Goal: Browse casually: Explore the website without a specific task or goal

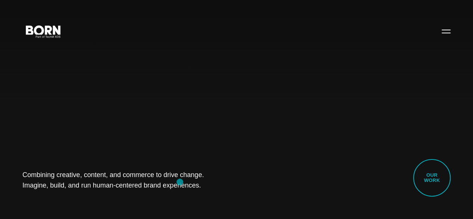
drag, startPoint x: 21, startPoint y: 163, endPoint x: 180, endPoint y: 182, distance: 159.6
click at [180, 182] on div "Combining creative, content, and commerce to drive change. Imagine, build, and …" at bounding box center [236, 109] width 473 height 219
click at [108, 190] on div "Combining creative, content, and commerce to drive change. Imagine, build, and …" at bounding box center [236, 109] width 473 height 219
drag, startPoint x: 37, startPoint y: 165, endPoint x: 206, endPoint y: 181, distance: 170.2
click at [206, 181] on div "Combining creative, content, and commerce to drive change. Imagine, build, and …" at bounding box center [236, 109] width 473 height 219
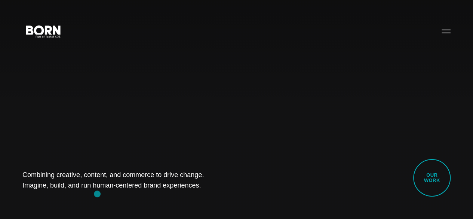
click at [97, 194] on div "Combining creative, content, and commerce to drive change. Imagine, build, and …" at bounding box center [236, 109] width 473 height 219
drag, startPoint x: 16, startPoint y: 163, endPoint x: 205, endPoint y: 199, distance: 192.1
click at [205, 199] on div "Combining creative, content, and commerce to drive change. Imagine, build, and …" at bounding box center [236, 109] width 473 height 219
click at [111, 191] on div "Combining creative, content, and commerce to drive change. Imagine, build, and …" at bounding box center [236, 109] width 473 height 219
drag, startPoint x: 22, startPoint y: 153, endPoint x: 164, endPoint y: 190, distance: 147.0
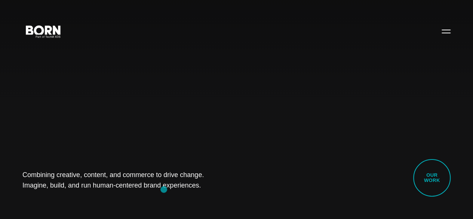
click at [164, 190] on div "Combining creative, content, and commerce to drive change. Imagine, build, and …" at bounding box center [236, 109] width 473 height 219
click at [46, 186] on div "Combining creative, content, and commerce to drive change. Imagine, build, and …" at bounding box center [236, 109] width 473 height 219
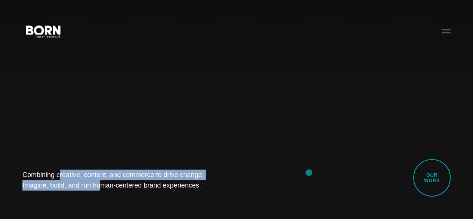
drag, startPoint x: 18, startPoint y: 156, endPoint x: 311, endPoint y: 173, distance: 293.3
click at [311, 173] on div "Combining creative, content, and commerce to drive change. Imagine, build, and …" at bounding box center [236, 109] width 473 height 219
click at [101, 205] on div "Combining creative, content, and commerce to drive change. Imagine, build, and …" at bounding box center [236, 109] width 473 height 219
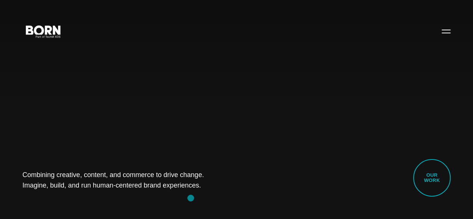
drag, startPoint x: 11, startPoint y: 160, endPoint x: 191, endPoint y: 198, distance: 183.6
click at [191, 198] on div "Combining creative, content, and commerce to drive change. Imagine, build, and …" at bounding box center [236, 109] width 473 height 219
click at [94, 199] on div "Combining creative, content, and commerce to drive change. Imagine, build, and …" at bounding box center [236, 109] width 473 height 219
click at [440, 39] on button "Primary Menu" at bounding box center [446, 31] width 18 height 16
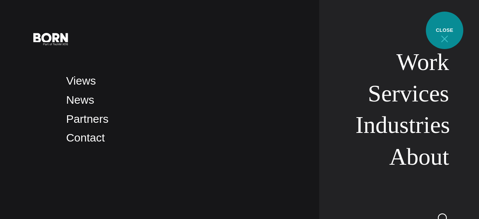
click at [444, 31] on button "Primary Menu" at bounding box center [444, 39] width 18 height 16
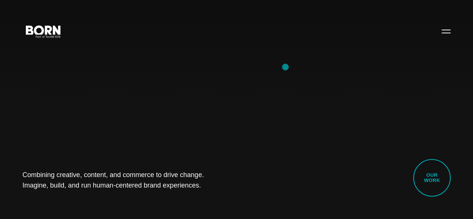
click at [285, 67] on div "Combining creative, content, and commerce to drive change. Imagine, build, and …" at bounding box center [236, 109] width 473 height 219
drag, startPoint x: 11, startPoint y: 164, endPoint x: 172, endPoint y: 205, distance: 166.0
click at [172, 205] on div "Combining creative, content, and commerce to drive change. Imagine, build, and …" at bounding box center [236, 109] width 473 height 219
click at [86, 195] on div "Combining creative, content, and commerce to drive change. Imagine, build, and …" at bounding box center [236, 109] width 473 height 219
drag, startPoint x: 23, startPoint y: 160, endPoint x: 202, endPoint y: 188, distance: 181.8
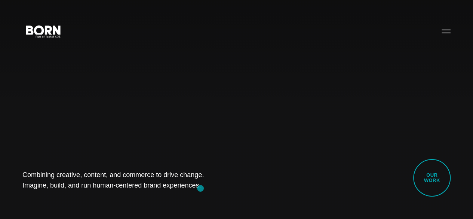
click at [202, 188] on div "Combining creative, content, and commerce to drive change. Imagine, build, and …" at bounding box center [236, 109] width 473 height 219
click at [68, 197] on div "Combining creative, content, and commerce to drive change. Imagine, build, and …" at bounding box center [236, 109] width 473 height 219
drag, startPoint x: 26, startPoint y: 159, endPoint x: 205, endPoint y: 198, distance: 183.3
click at [205, 198] on div "Combining creative, content, and commerce to drive change. Imagine, build, and …" at bounding box center [236, 109] width 473 height 219
click at [83, 206] on div "Combining creative, content, and commerce to drive change. Imagine, build, and …" at bounding box center [236, 109] width 473 height 219
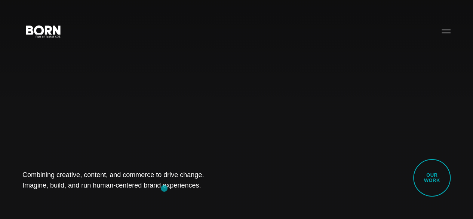
drag, startPoint x: 21, startPoint y: 169, endPoint x: 178, endPoint y: 194, distance: 159.2
click at [178, 194] on div "Combining creative, content, and commerce to drive change. Imagine, build, and …" at bounding box center [236, 109] width 473 height 219
click at [81, 197] on div "Combining creative, content, and commerce to drive change. Imagine, build, and …" at bounding box center [236, 109] width 473 height 219
drag, startPoint x: 7, startPoint y: 166, endPoint x: 211, endPoint y: 210, distance: 208.6
click at [211, 206] on div "Combining creative, content, and commerce to drive change. Imagine, build, and …" at bounding box center [236, 109] width 473 height 219
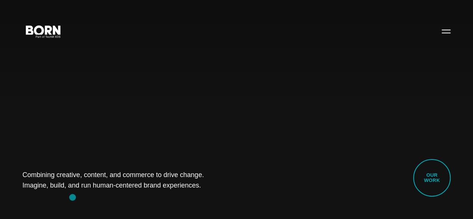
click at [73, 197] on div "Combining creative, content, and commerce to drive change. Imagine, build, and …" at bounding box center [236, 109] width 473 height 219
drag, startPoint x: 19, startPoint y: 164, endPoint x: 242, endPoint y: 202, distance: 226.4
click at [242, 202] on div "Combining creative, content, and commerce to drive change. Imagine, build, and …" at bounding box center [236, 109] width 473 height 219
click at [31, 203] on div "Combining creative, content, and commerce to drive change. Imagine, build, and …" at bounding box center [236, 109] width 473 height 219
drag, startPoint x: 17, startPoint y: 156, endPoint x: 171, endPoint y: 187, distance: 157.1
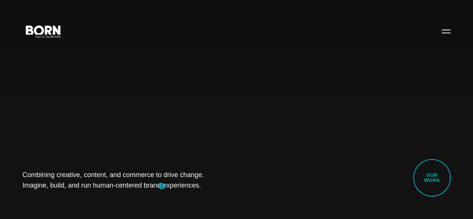
click at [171, 187] on div "Combining creative, content, and commerce to drive change. Imagine, build, and …" at bounding box center [236, 109] width 473 height 219
click at [88, 200] on div "Combining creative, content, and commerce to drive change. Imagine, build, and …" at bounding box center [236, 109] width 473 height 219
drag, startPoint x: 25, startPoint y: 163, endPoint x: 175, endPoint y: 197, distance: 154.0
click at [175, 197] on div "Combining creative, content, and commerce to drive change. Imagine, build, and …" at bounding box center [236, 109] width 473 height 219
click at [69, 204] on div "Combining creative, content, and commerce to drive change. Imagine, build, and …" at bounding box center [236, 109] width 473 height 219
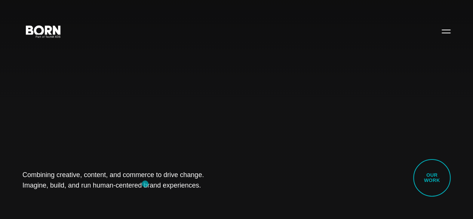
drag, startPoint x: 25, startPoint y: 156, endPoint x: 160, endPoint y: 184, distance: 137.8
click at [160, 184] on div "Combining creative, content, and commerce to drive change. Imagine, build, and …" at bounding box center [236, 109] width 473 height 219
click at [85, 201] on div "Combining creative, content, and commerce to drive change. Imagine, build, and …" at bounding box center [236, 109] width 473 height 219
drag, startPoint x: 10, startPoint y: 158, endPoint x: 169, endPoint y: 194, distance: 162.6
click at [169, 194] on div "Combining creative, content, and commerce to drive change. Imagine, build, and …" at bounding box center [236, 109] width 473 height 219
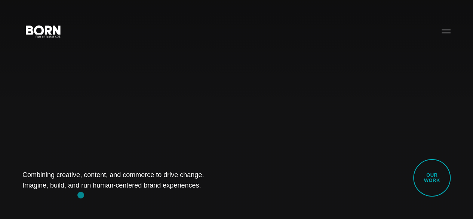
click at [81, 195] on div "Combining creative, content, and commerce to drive change. Imagine, build, and …" at bounding box center [236, 109] width 473 height 219
drag, startPoint x: 7, startPoint y: 161, endPoint x: 171, endPoint y: 218, distance: 174.0
click at [171, 206] on div "Combining creative, content, and commerce to drive change. Imagine, build, and …" at bounding box center [236, 109] width 473 height 219
click at [92, 199] on div "Combining creative, content, and commerce to drive change. Imagine, build, and …" at bounding box center [236, 109] width 473 height 219
drag, startPoint x: 9, startPoint y: 160, endPoint x: 168, endPoint y: 186, distance: 161.1
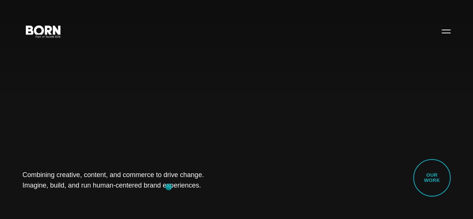
click at [168, 186] on div "Combining creative, content, and commerce to drive change. Imagine, build, and …" at bounding box center [236, 109] width 473 height 219
click at [85, 195] on div "Combining creative, content, and commerce to drive change. Imagine, build, and …" at bounding box center [236, 109] width 473 height 219
drag, startPoint x: 22, startPoint y: 165, endPoint x: 178, endPoint y: 202, distance: 159.9
click at [178, 202] on div "Combining creative, content, and commerce to drive change. Imagine, build, and …" at bounding box center [236, 109] width 473 height 219
click at [91, 192] on div "Combining creative, content, and commerce to drive change. Imagine, build, and …" at bounding box center [236, 109] width 473 height 219
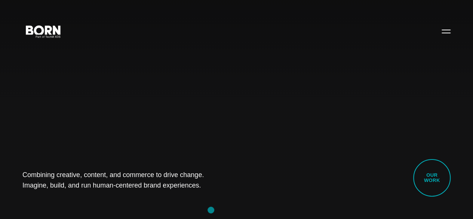
drag, startPoint x: 20, startPoint y: 161, endPoint x: 211, endPoint y: 215, distance: 198.3
click at [211, 206] on div "Combining creative, content, and commerce to drive change. Imagine, build, and …" at bounding box center [236, 109] width 473 height 219
click at [77, 199] on div "Combining creative, content, and commerce to drive change. Imagine, build, and …" at bounding box center [236, 109] width 473 height 219
drag, startPoint x: 11, startPoint y: 155, endPoint x: 160, endPoint y: 196, distance: 154.3
click at [160, 196] on div "Combining creative, content, and commerce to drive change. Imagine, build, and …" at bounding box center [236, 109] width 473 height 219
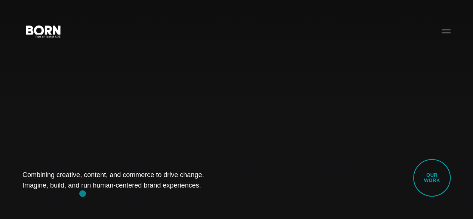
click at [83, 193] on div "Combining creative, content, and commerce to drive change. Imagine, build, and …" at bounding box center [236, 109] width 473 height 219
drag, startPoint x: 16, startPoint y: 163, endPoint x: 205, endPoint y: 190, distance: 190.4
click at [205, 190] on div "Combining creative, content, and commerce to drive change. Imagine, build, and …" at bounding box center [236, 109] width 473 height 219
click at [86, 191] on div "Combining creative, content, and commerce to drive change. Imagine, build, and …" at bounding box center [236, 109] width 473 height 219
drag, startPoint x: 4, startPoint y: 159, endPoint x: 180, endPoint y: 186, distance: 178.6
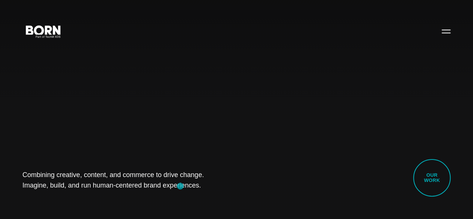
click at [180, 186] on div "Combining creative, content, and commerce to drive change. Imagine, build, and …" at bounding box center [236, 109] width 473 height 219
click at [77, 191] on div "Combining creative, content, and commerce to drive change. Imagine, build, and …" at bounding box center [236, 109] width 473 height 219
drag, startPoint x: 15, startPoint y: 160, endPoint x: 164, endPoint y: 184, distance: 150.7
click at [164, 184] on div "Combining creative, content, and commerce to drive change. Imagine, build, and …" at bounding box center [236, 109] width 473 height 219
click at [85, 185] on div "Combining creative, content, and commerce to drive change. Imagine, build, and …" at bounding box center [236, 109] width 473 height 219
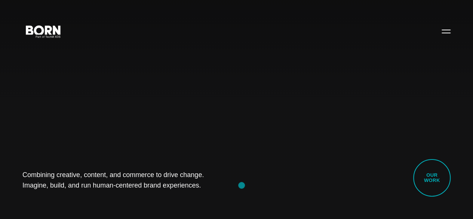
drag, startPoint x: 18, startPoint y: 157, endPoint x: 248, endPoint y: 186, distance: 231.4
click at [248, 186] on div "Combining creative, content, and commerce to drive change. Imagine, build, and …" at bounding box center [236, 109] width 473 height 219
click at [64, 197] on div "Combining creative, content, and commerce to drive change. Imagine, build, and …" at bounding box center [236, 109] width 473 height 219
drag, startPoint x: 22, startPoint y: 168, endPoint x: 172, endPoint y: 205, distance: 153.6
click at [172, 205] on div "Combining creative, content, and commerce to drive change. Imagine, build, and …" at bounding box center [236, 109] width 473 height 219
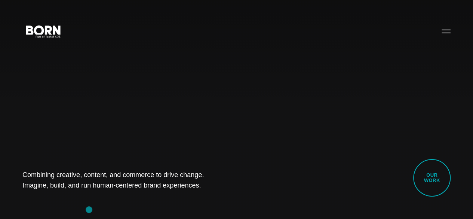
click at [86, 206] on div "Combining creative, content, and commerce to drive change. Imagine, build, and …" at bounding box center [236, 109] width 473 height 219
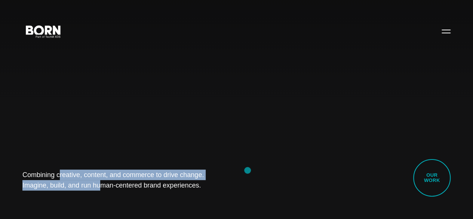
drag, startPoint x: 19, startPoint y: 160, endPoint x: 256, endPoint y: 173, distance: 237.8
click at [256, 173] on div "Combining creative, content, and commerce to drive change. Imagine, build, and …" at bounding box center [236, 109] width 473 height 219
click at [77, 203] on div "Combining creative, content, and commerce to drive change. Imagine, build, and …" at bounding box center [236, 109] width 473 height 219
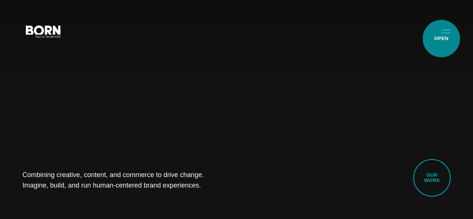
click at [441, 39] on button "Primary Menu" at bounding box center [446, 31] width 18 height 16
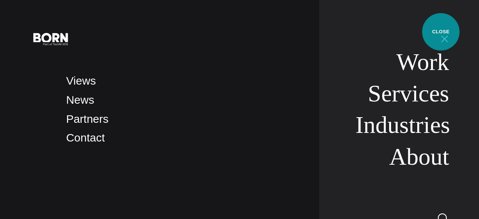
click at [440, 32] on button "Primary Menu" at bounding box center [444, 39] width 18 height 16
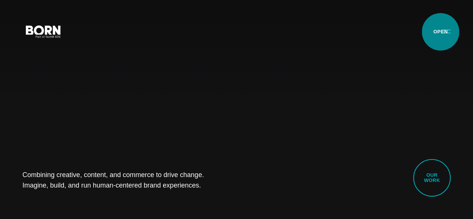
click at [440, 32] on button "Primary Menu" at bounding box center [446, 31] width 18 height 16
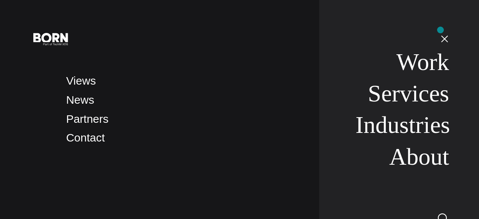
click at [440, 30] on nav "Work Services Industries About" at bounding box center [384, 109] width 130 height 219
click at [443, 31] on button "Primary Menu" at bounding box center [444, 39] width 18 height 16
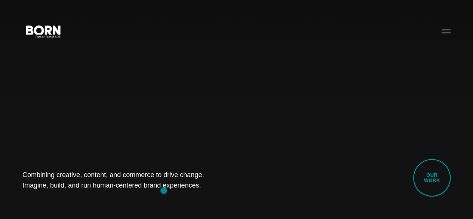
drag, startPoint x: 13, startPoint y: 166, endPoint x: 174, endPoint y: 189, distance: 162.4
click at [174, 189] on div "Combining creative, content, and commerce to drive change. Imagine, build, and …" at bounding box center [236, 109] width 473 height 219
click at [102, 191] on div "Combining creative, content, and commerce to drive change. Imagine, build, and …" at bounding box center [236, 109] width 473 height 219
drag, startPoint x: 22, startPoint y: 163, endPoint x: 111, endPoint y: 178, distance: 90.1
click at [111, 178] on div "Combining creative, content, and commerce to drive change. Imagine, build, and …" at bounding box center [236, 109] width 473 height 219
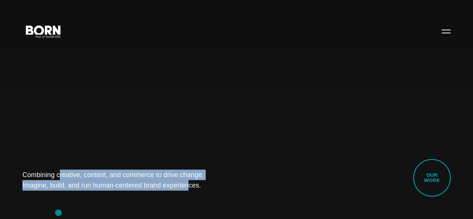
click at [58, 206] on div "Combining creative, content, and commerce to drive change. Imagine, build, and …" at bounding box center [236, 109] width 473 height 219
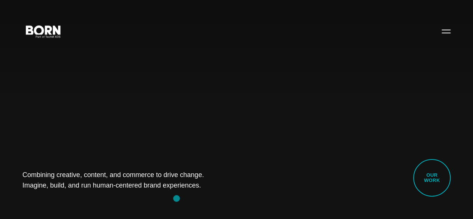
drag, startPoint x: 22, startPoint y: 163, endPoint x: 175, endPoint y: 198, distance: 156.3
click at [175, 198] on div "Combining creative, content, and commerce to drive change. Imagine, build, and …" at bounding box center [236, 109] width 473 height 219
drag, startPoint x: 102, startPoint y: 201, endPoint x: 52, endPoint y: 201, distance: 49.7
click at [52, 201] on div "Combining creative, content, and commerce to drive change. Imagine, build, and …" at bounding box center [236, 109] width 473 height 219
click at [114, 139] on div "Combining creative, content, and commerce to drive change. Imagine, build, and …" at bounding box center [236, 109] width 473 height 219
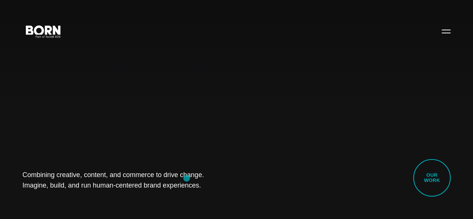
drag, startPoint x: 28, startPoint y: 161, endPoint x: 194, endPoint y: 179, distance: 167.0
click at [194, 179] on div "Combining creative, content, and commerce to drive change. Imagine, build, and …" at bounding box center [236, 109] width 473 height 219
click at [79, 200] on div "Combining creative, content, and commerce to drive change. Imagine, build, and …" at bounding box center [236, 109] width 473 height 219
drag, startPoint x: 15, startPoint y: 162, endPoint x: 164, endPoint y: 187, distance: 151.2
click at [164, 187] on div "Combining creative, content, and commerce to drive change. Imagine, build, and …" at bounding box center [236, 109] width 473 height 219
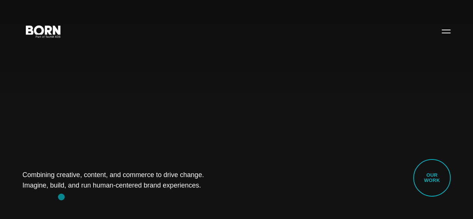
click at [61, 196] on div "Combining creative, content, and commerce to drive change. Imagine, build, and …" at bounding box center [236, 109] width 473 height 219
drag, startPoint x: 7, startPoint y: 160, endPoint x: 172, endPoint y: 178, distance: 165.5
click at [172, 178] on div "Combining creative, content, and commerce to drive change. Imagine, build, and …" at bounding box center [236, 109] width 473 height 219
click at [90, 192] on div "Combining creative, content, and commerce to drive change. Imagine, build, and …" at bounding box center [236, 109] width 473 height 219
drag, startPoint x: 9, startPoint y: 166, endPoint x: 197, endPoint y: 178, distance: 188.5
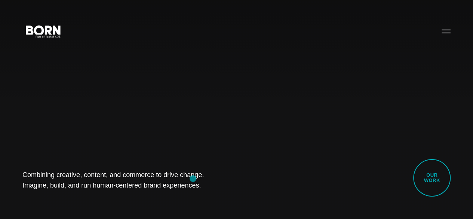
click at [197, 178] on div "Combining creative, content, and commerce to drive change. Imagine, build, and …" at bounding box center [236, 109] width 473 height 219
click at [89, 190] on div "Combining creative, content, and commerce to drive change. Imagine, build, and …" at bounding box center [236, 109] width 473 height 219
click at [339, 145] on div "Combining creative, content, and commerce to drive change. Imagine, build, and …" at bounding box center [236, 109] width 473 height 219
click at [169, 97] on div "Combining creative, content, and commerce to drive change. Imagine, build, and …" at bounding box center [236, 109] width 473 height 219
click at [58, 96] on div "Combining creative, content, and commerce to drive change. Imagine, build, and …" at bounding box center [236, 109] width 473 height 219
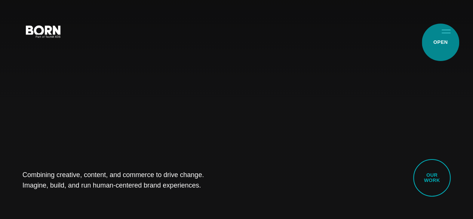
click at [440, 39] on button "Primary Menu" at bounding box center [446, 31] width 18 height 16
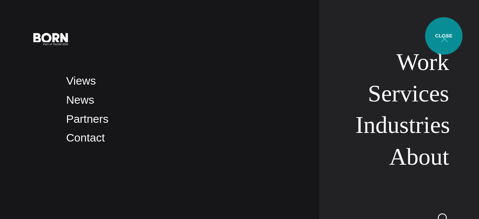
click at [443, 36] on button "Primary Menu" at bounding box center [444, 39] width 18 height 16
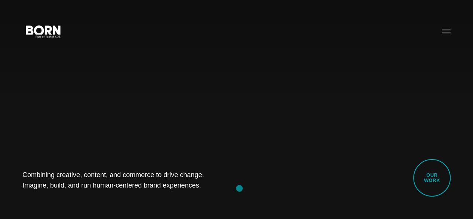
drag, startPoint x: 18, startPoint y: 157, endPoint x: 240, endPoint y: 189, distance: 224.9
click at [240, 189] on div "Combining creative, content, and commerce to drive change. Imagine, build, and …" at bounding box center [236, 109] width 473 height 219
click at [87, 205] on div "Combining creative, content, and commerce to drive change. Imagine, build, and …" at bounding box center [236, 109] width 473 height 219
drag, startPoint x: 33, startPoint y: 165, endPoint x: 174, endPoint y: 182, distance: 142.4
click at [174, 182] on h1 "Combining creative, content, and commerce to drive change. Imagine, build, and …" at bounding box center [117, 179] width 191 height 21
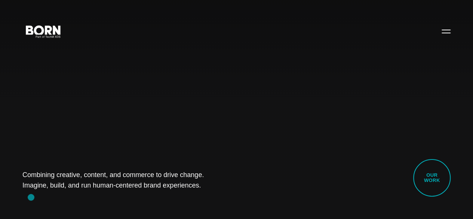
click at [31, 197] on div "Combining creative, content, and commerce to drive change. Imagine, build, and …" at bounding box center [236, 109] width 473 height 219
drag, startPoint x: 23, startPoint y: 153, endPoint x: 180, endPoint y: 215, distance: 169.0
click at [180, 206] on div "Combining creative, content, and commerce to drive change. Imagine, build, and …" at bounding box center [236, 109] width 473 height 219
click at [79, 206] on div "Combining creative, content, and commerce to drive change. Imagine, build, and …" at bounding box center [236, 109] width 473 height 219
drag, startPoint x: 27, startPoint y: 165, endPoint x: 179, endPoint y: 184, distance: 153.8
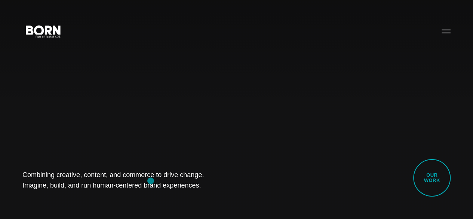
click at [179, 184] on div "Combining creative, content, and commerce to drive change. Imagine, build, and …" at bounding box center [236, 109] width 473 height 219
click at [62, 204] on div "Combining creative, content, and commerce to drive change. Imagine, build, and …" at bounding box center [236, 109] width 473 height 219
drag, startPoint x: 23, startPoint y: 168, endPoint x: 158, endPoint y: 204, distance: 139.8
click at [158, 204] on div "Combining creative, content, and commerce to drive change. Imagine, build, and …" at bounding box center [236, 109] width 473 height 219
click at [93, 200] on div "Combining creative, content, and commerce to drive change. Imagine, build, and …" at bounding box center [236, 109] width 473 height 219
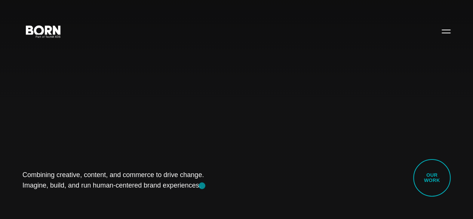
drag, startPoint x: 10, startPoint y: 169, endPoint x: 202, endPoint y: 185, distance: 192.9
click at [202, 185] on div "Combining creative, content, and commerce to drive change. Imagine, build, and …" at bounding box center [236, 109] width 473 height 219
click at [122, 191] on div "Combining creative, content, and commerce to drive change. Imagine, build, and …" at bounding box center [236, 109] width 473 height 219
drag, startPoint x: 17, startPoint y: 167, endPoint x: 167, endPoint y: 200, distance: 153.2
click at [167, 200] on div "Combining creative, content, and commerce to drive change. Imagine, build, and …" at bounding box center [236, 109] width 473 height 219
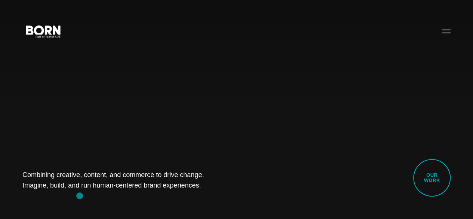
click at [79, 196] on div "Combining creative, content, and commerce to drive change. Imagine, build, and …" at bounding box center [236, 109] width 473 height 219
drag, startPoint x: 11, startPoint y: 161, endPoint x: 169, endPoint y: 202, distance: 162.8
click at [169, 202] on div "Combining creative, content, and commerce to drive change. Imagine, build, and …" at bounding box center [236, 109] width 473 height 219
click at [85, 191] on div "Combining creative, content, and commerce to drive change. Imagine, build, and …" at bounding box center [236, 109] width 473 height 219
drag, startPoint x: 25, startPoint y: 165, endPoint x: 214, endPoint y: 191, distance: 191.0
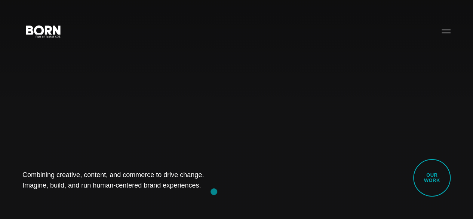
click at [214, 191] on div "Combining creative, content, and commerce to drive change. Imagine, build, and …" at bounding box center [236, 109] width 473 height 219
click at [36, 193] on div "Combining creative, content, and commerce to drive change. Imagine, build, and …" at bounding box center [236, 109] width 473 height 219
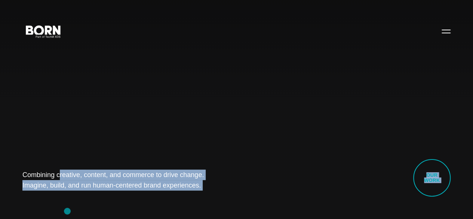
drag, startPoint x: 17, startPoint y: 147, endPoint x: 153, endPoint y: 236, distance: 163.0
click at [117, 206] on div "Combining creative, content, and commerce to drive change. Imagine, build, and …" at bounding box center [236, 109] width 473 height 219
drag, startPoint x: 18, startPoint y: 166, endPoint x: 191, endPoint y: 192, distance: 175.1
click at [191, 192] on div "Combining creative, content, and commerce to drive change. Imagine, build, and …" at bounding box center [236, 109] width 473 height 219
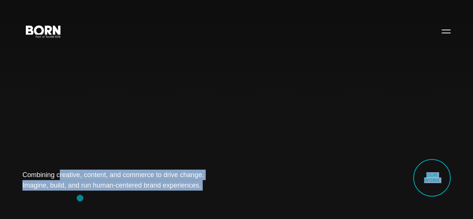
click at [80, 198] on div "Combining creative, content, and commerce to drive change. Imagine, build, and …" at bounding box center [236, 109] width 473 height 219
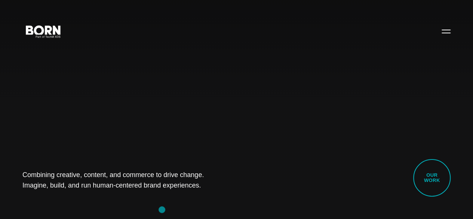
drag, startPoint x: 16, startPoint y: 157, endPoint x: 162, endPoint y: 209, distance: 155.3
click at [162, 206] on div "Combining creative, content, and commerce to drive change. Imagine, build, and …" at bounding box center [236, 109] width 473 height 219
click at [66, 206] on div "Combining creative, content, and commerce to drive change. Imagine, build, and …" at bounding box center [236, 109] width 473 height 219
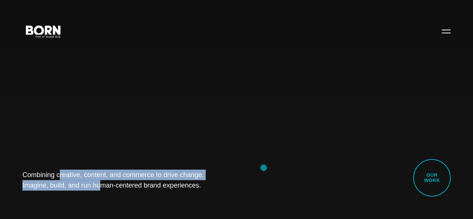
drag, startPoint x: 22, startPoint y: 164, endPoint x: 264, endPoint y: 168, distance: 242.0
click at [264, 168] on div "Combining creative, content, and commerce to drive change. Imagine, build, and …" at bounding box center [236, 109] width 473 height 219
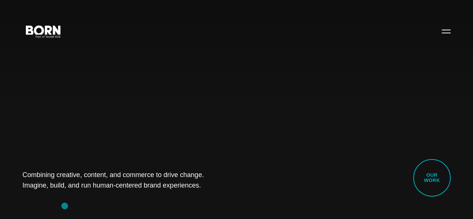
click at [61, 205] on div "Combining creative, content, and commerce to drive change. Imagine, build, and …" at bounding box center [236, 109] width 473 height 219
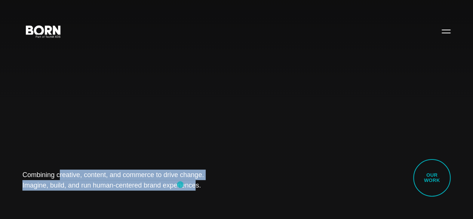
drag, startPoint x: 31, startPoint y: 161, endPoint x: 117, endPoint y: 203, distance: 95.3
click at [117, 203] on div "Combining creative, content, and commerce to drive change. Imagine, build, and …" at bounding box center [236, 109] width 473 height 219
click at [34, 203] on div "Combining creative, content, and commerce to drive change. Imagine, build, and …" at bounding box center [236, 109] width 473 height 219
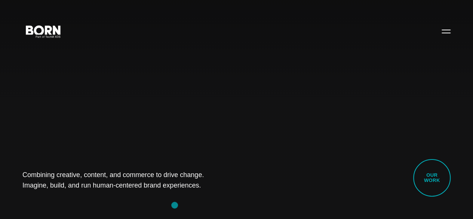
drag, startPoint x: 5, startPoint y: 154, endPoint x: 175, endPoint y: 205, distance: 177.4
click at [175, 205] on div "Combining creative, content, and commerce to drive change. Imagine, build, and …" at bounding box center [236, 109] width 473 height 219
click at [49, 197] on div "Combining creative, content, and commerce to drive change. Imagine, build, and …" at bounding box center [236, 109] width 473 height 219
drag, startPoint x: 9, startPoint y: 154, endPoint x: 179, endPoint y: 201, distance: 177.2
click at [179, 201] on div "Combining creative, content, and commerce to drive change. Imagine, build, and …" at bounding box center [236, 109] width 473 height 219
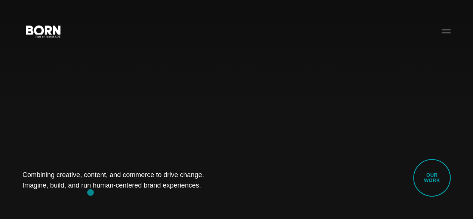
click at [91, 193] on div "Combining creative, content, and commerce to drive change. Imagine, build, and …" at bounding box center [236, 109] width 473 height 219
drag, startPoint x: 22, startPoint y: 161, endPoint x: 230, endPoint y: 191, distance: 210.1
click at [230, 191] on div "Combining creative, content, and commerce to drive change. Imagine, build, and …" at bounding box center [236, 109] width 473 height 219
click at [80, 199] on div "Combining creative, content, and commerce to drive change. Imagine, build, and …" at bounding box center [236, 109] width 473 height 219
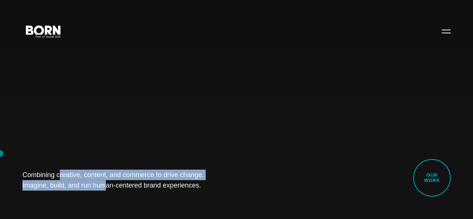
drag, startPoint x: 0, startPoint y: 178, endPoint x: 0, endPoint y: 153, distance: 25.1
click at [0, 153] on div "Combining creative, content, and commerce to drive change. Imagine, build, and …" at bounding box center [236, 109] width 473 height 219
click at [116, 148] on div "Combining creative, content, and commerce to drive change. Imagine, build, and …" at bounding box center [236, 109] width 473 height 219
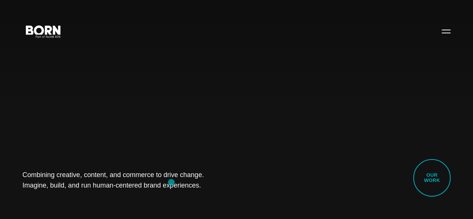
drag, startPoint x: 30, startPoint y: 166, endPoint x: 172, endPoint y: 183, distance: 142.7
click at [172, 183] on h1 "Combining creative, content, and commerce to drive change. Imagine, build, and …" at bounding box center [117, 179] width 191 height 21
click at [112, 206] on div "Combining creative, content, and commerce to drive change. Imagine, build, and …" at bounding box center [236, 109] width 473 height 219
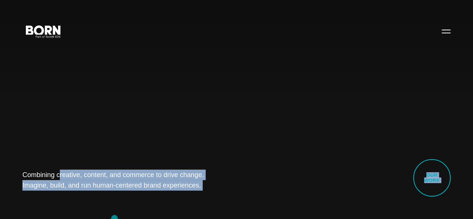
drag, startPoint x: 22, startPoint y: 153, endPoint x: 127, endPoint y: 230, distance: 130.1
click at [82, 206] on div "Combining creative, content, and commerce to drive change. Imagine, build, and …" at bounding box center [236, 109] width 473 height 219
